Goal: Task Accomplishment & Management: Use online tool/utility

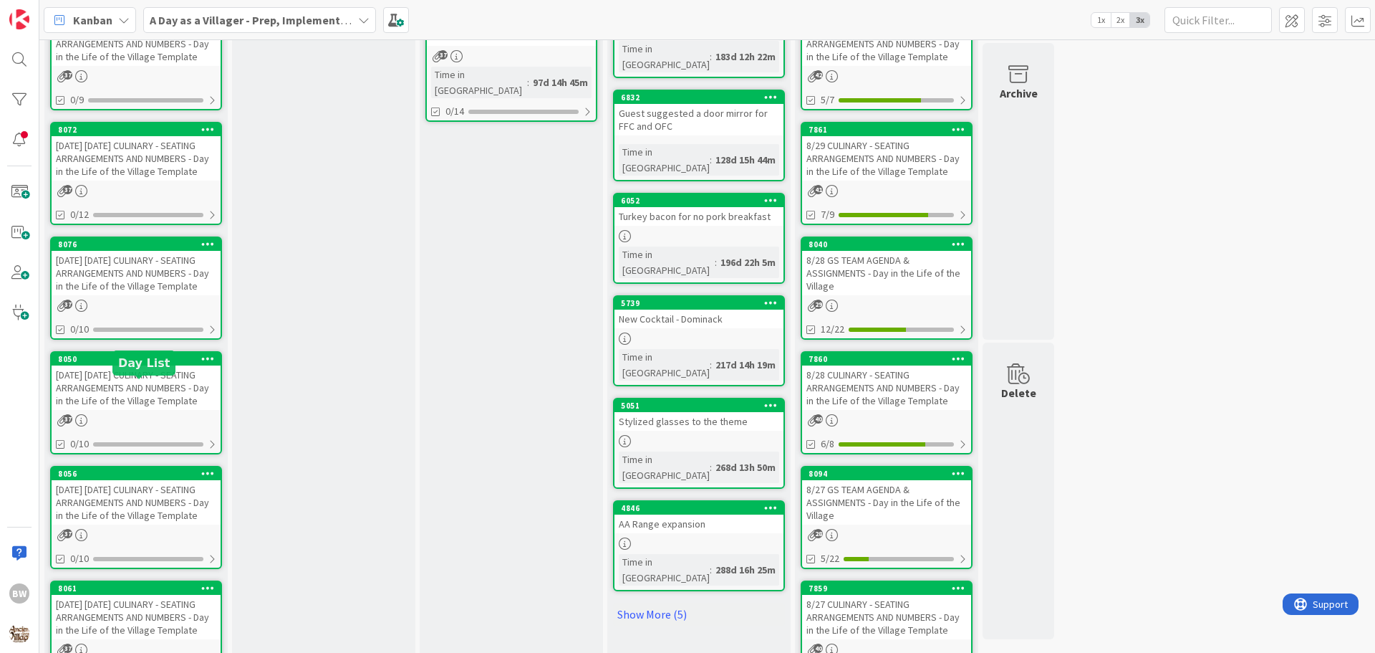
click at [133, 364] on div "8050" at bounding box center [139, 359] width 163 height 10
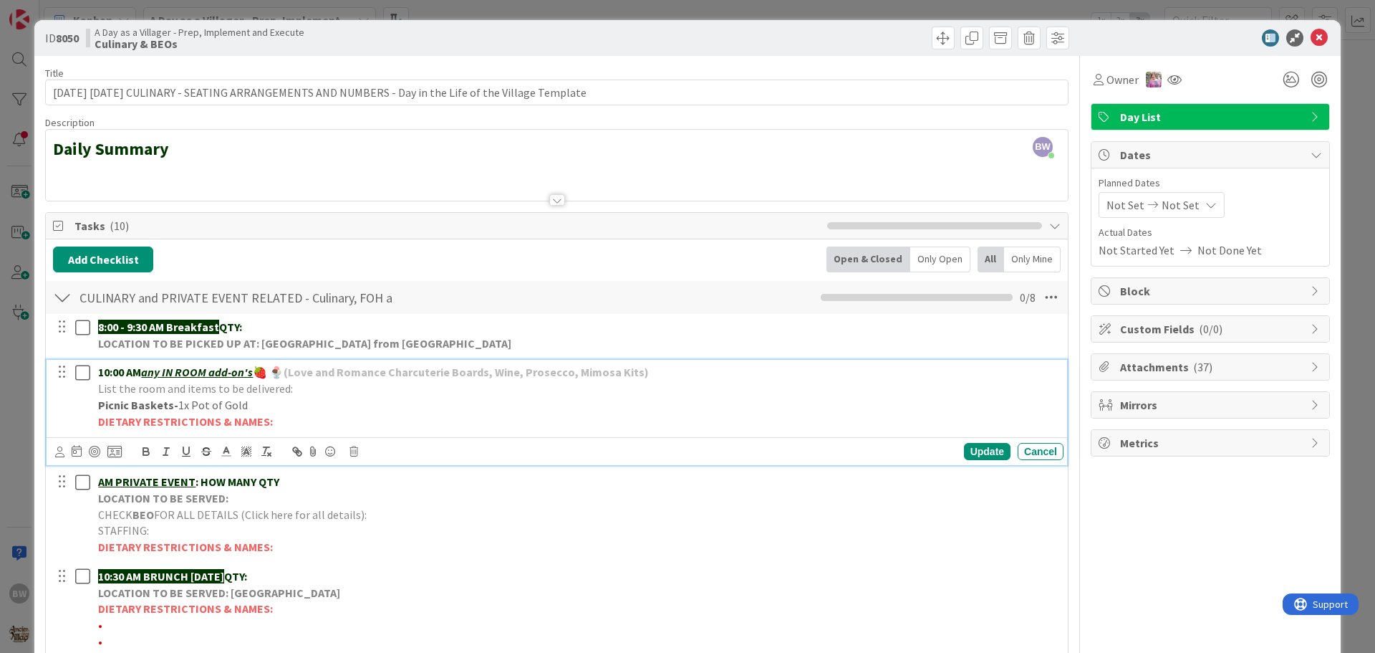
drag, startPoint x: 251, startPoint y: 405, endPoint x: 175, endPoint y: 403, distance: 75.3
click at [175, 403] on p "Picnic Baskets- 1x Pot of Gold" at bounding box center [578, 405] width 960 height 16
click at [146, 451] on icon "button" at bounding box center [146, 453] width 6 height 4
click at [225, 451] on line at bounding box center [226, 451] width 4 height 0
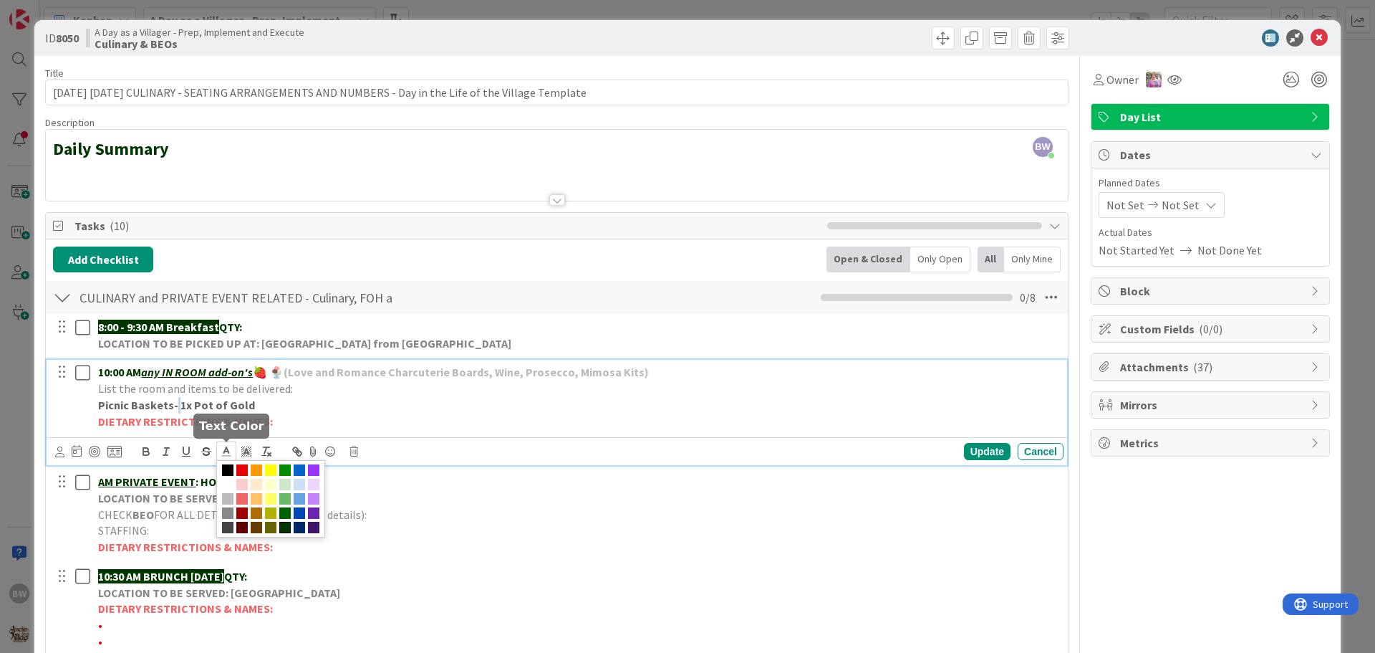
click at [285, 528] on span at bounding box center [284, 526] width 11 height 11
click at [391, 394] on p "List the room and items to be delivered:" at bounding box center [578, 388] width 960 height 16
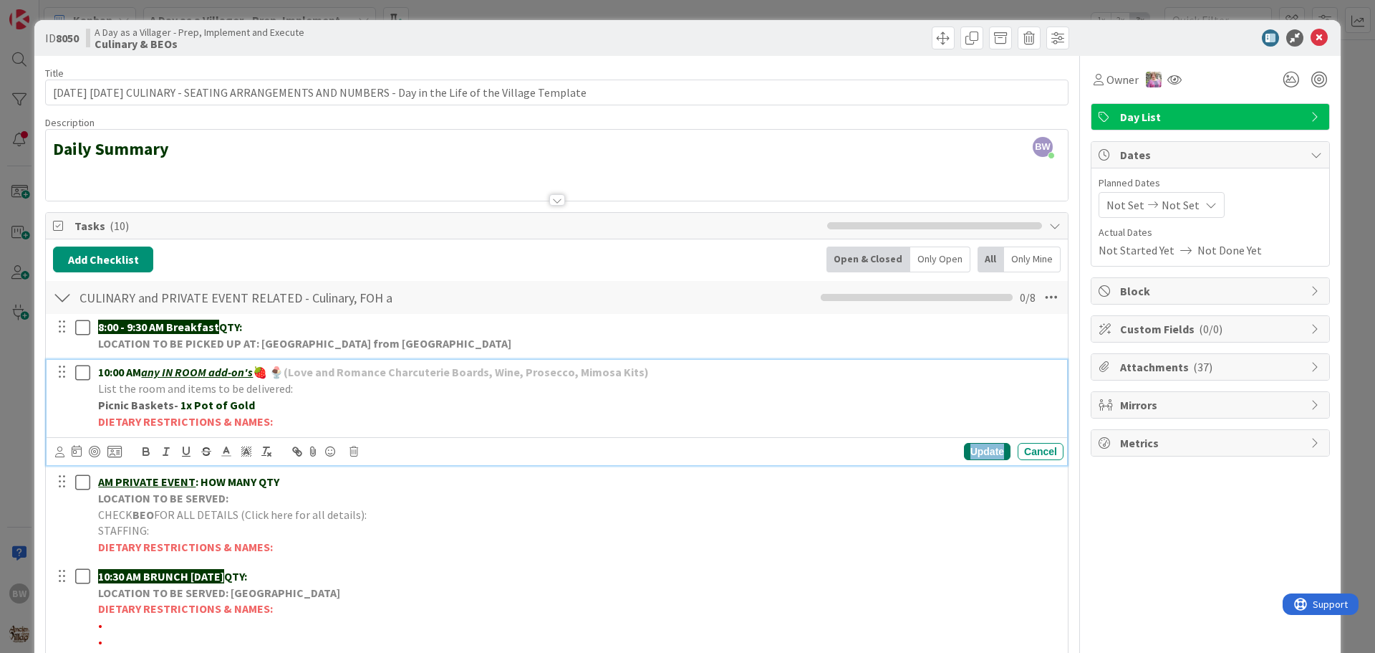
click at [973, 452] on div "Update" at bounding box center [987, 451] width 47 height 17
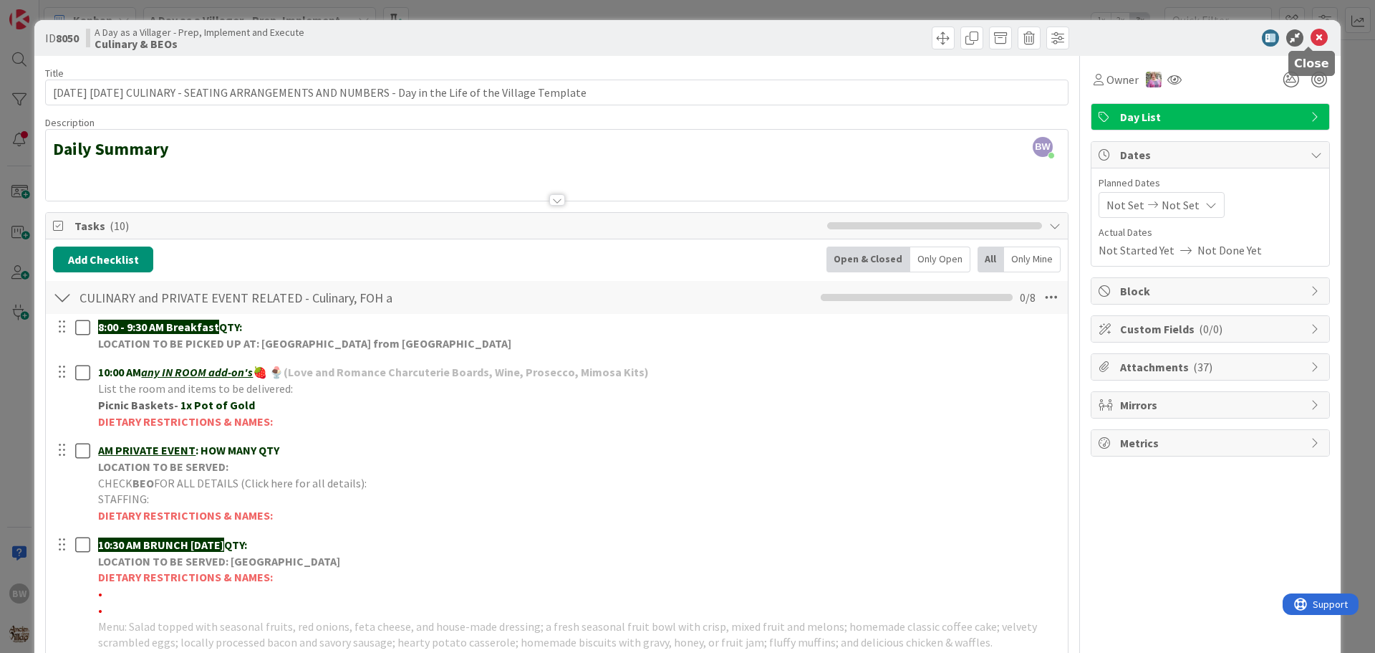
click at [1311, 37] on icon at bounding box center [1319, 37] width 17 height 17
